Goal: Complete application form

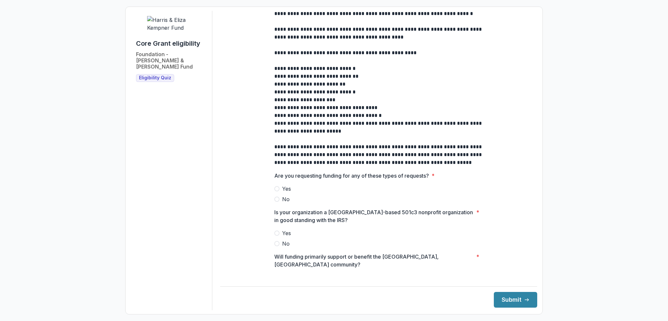
scroll to position [155, 0]
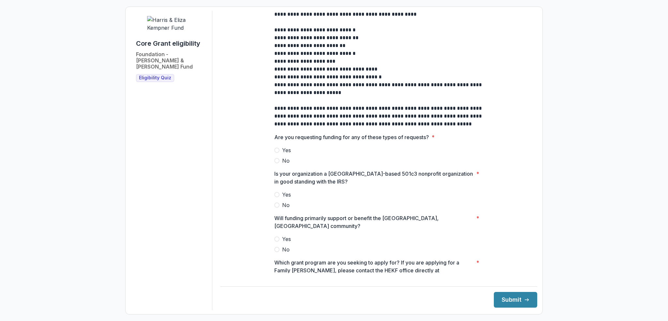
click at [274, 163] on span at bounding box center [276, 160] width 5 height 5
click at [278, 197] on span at bounding box center [276, 194] width 5 height 5
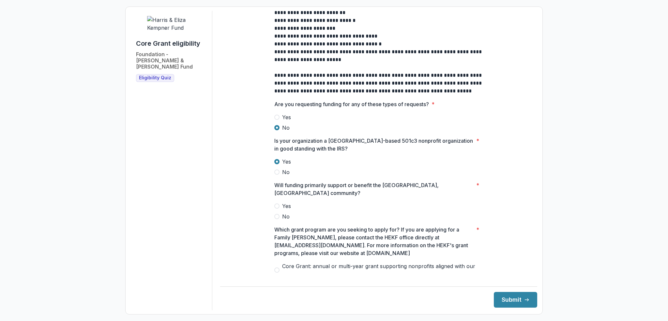
scroll to position [212, 0]
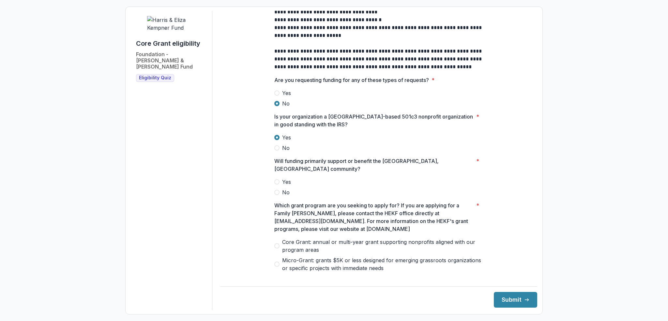
click at [277, 179] on span at bounding box center [276, 181] width 5 height 5
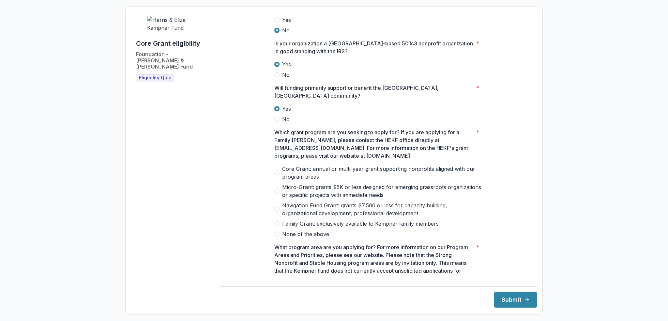
scroll to position [285, 0]
click at [275, 170] on span at bounding box center [276, 172] width 5 height 5
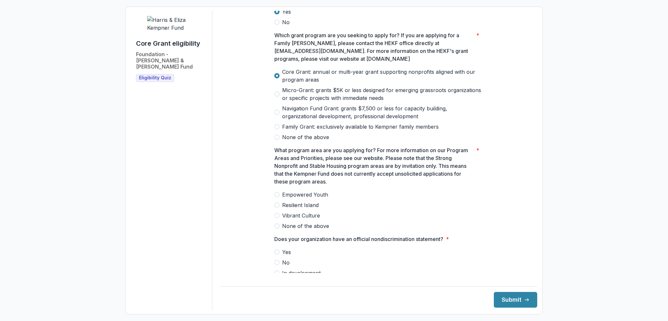
scroll to position [383, 0]
click at [276, 201] on span at bounding box center [276, 203] width 5 height 5
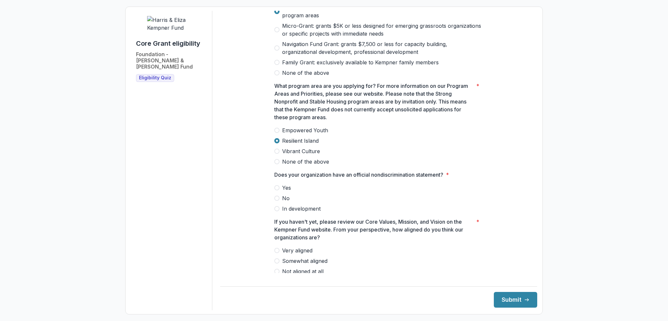
scroll to position [451, 0]
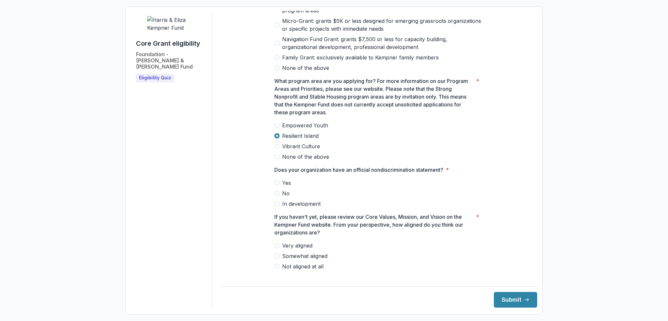
click at [276, 180] on span at bounding box center [276, 182] width 5 height 5
click at [278, 243] on span at bounding box center [276, 245] width 5 height 5
click at [508, 298] on button "Submit" at bounding box center [515, 300] width 43 height 16
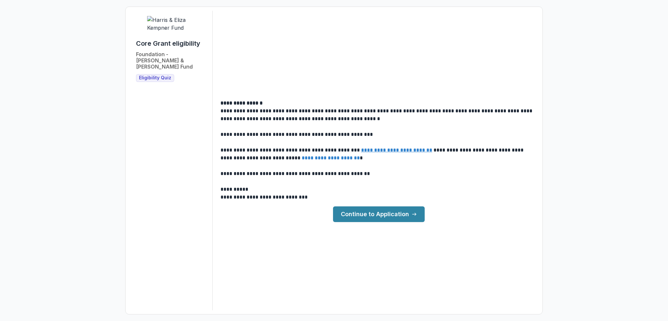
click at [367, 215] on link "Continue to Application" at bounding box center [379, 214] width 92 height 16
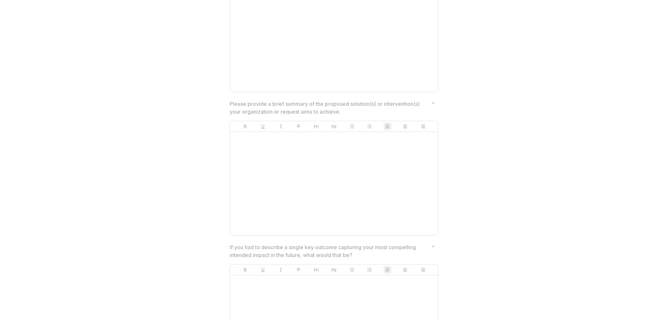
scroll to position [1427, 0]
click at [365, 146] on div at bounding box center [334, 177] width 203 height 98
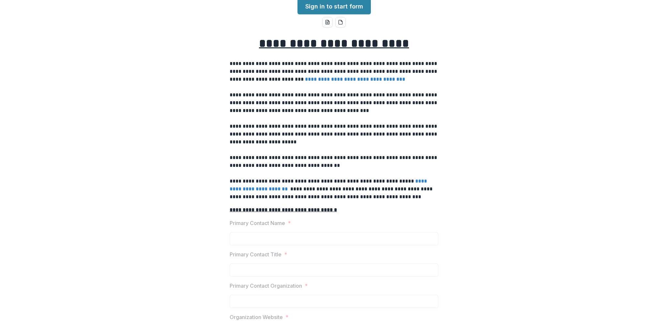
scroll to position [0, 0]
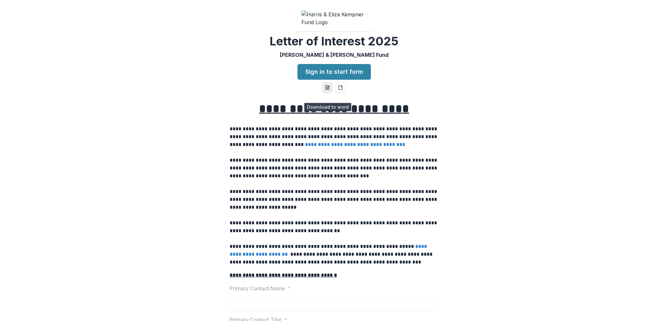
click at [326, 90] on icon "word-download" at bounding box center [327, 87] width 5 height 5
